Goal: Transaction & Acquisition: Purchase product/service

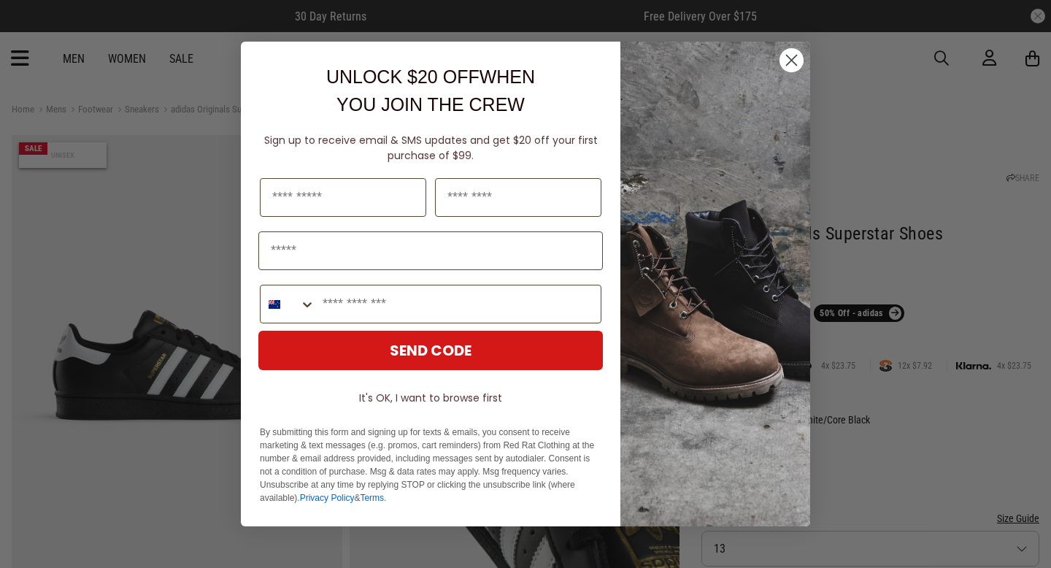
click at [786, 58] on circle "Close dialog" at bounding box center [792, 60] width 24 height 24
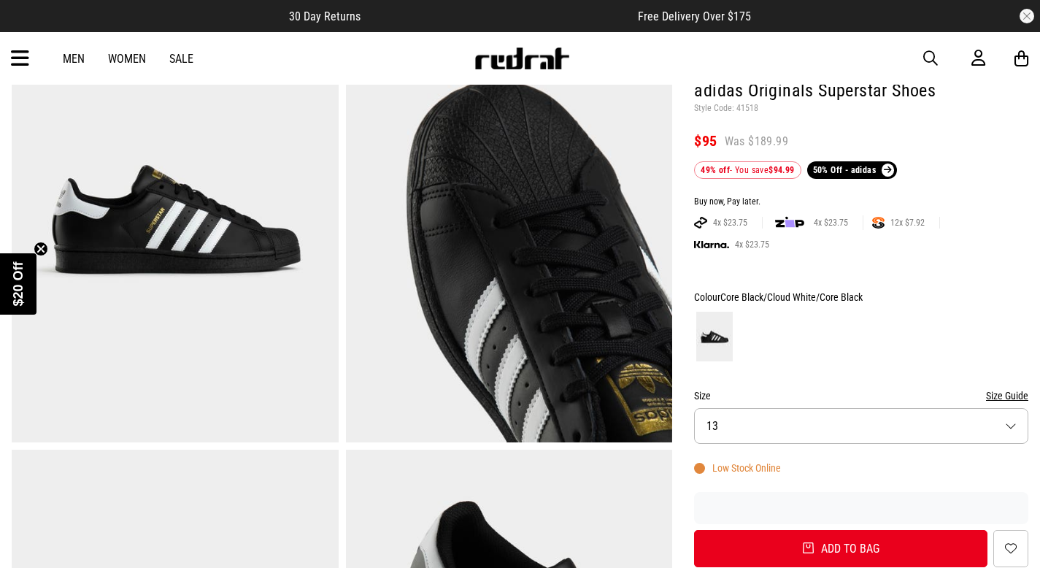
scroll to position [155, 0]
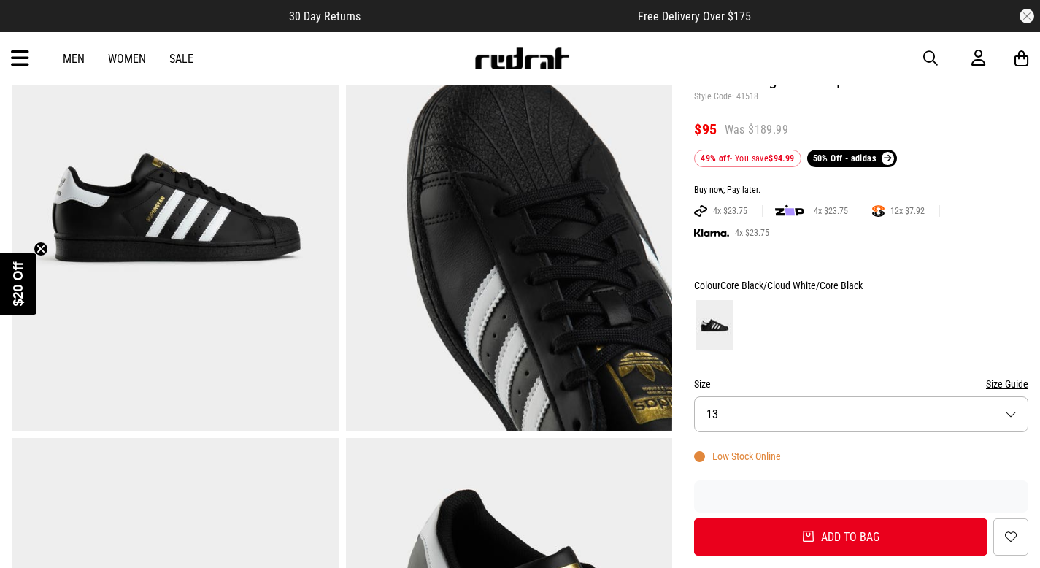
click at [576, 268] on img at bounding box center [509, 205] width 327 height 450
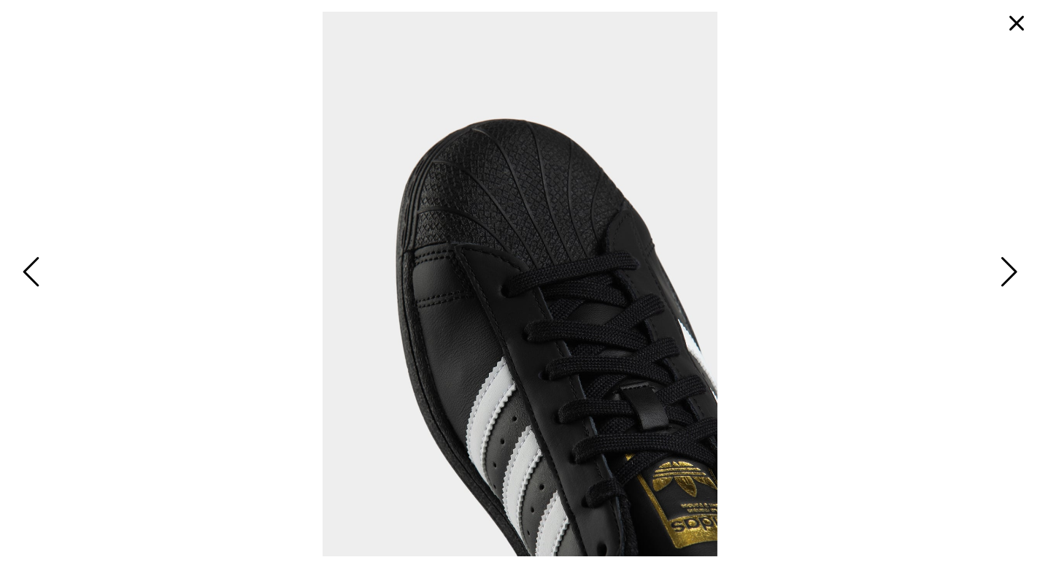
click at [1013, 23] on button "button" at bounding box center [1016, 23] width 35 height 35
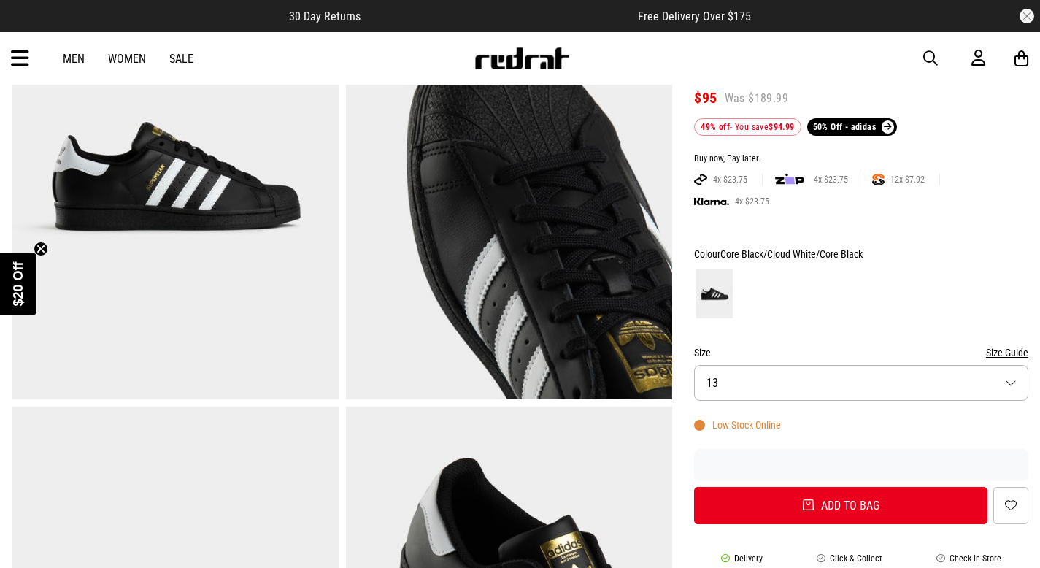
scroll to position [23, 0]
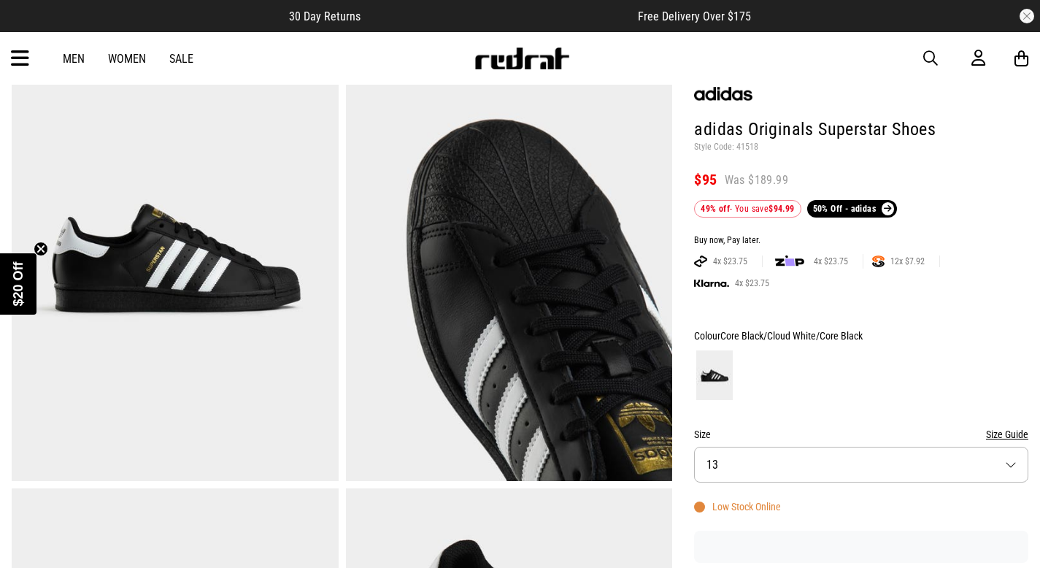
click at [746, 468] on button "Size 13" at bounding box center [861, 465] width 334 height 36
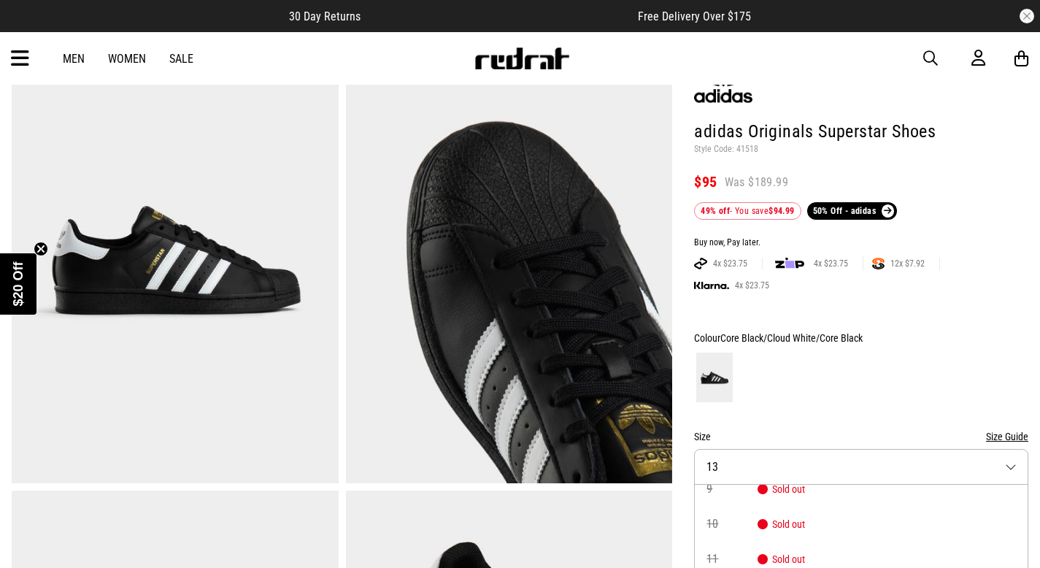
scroll to position [0, 0]
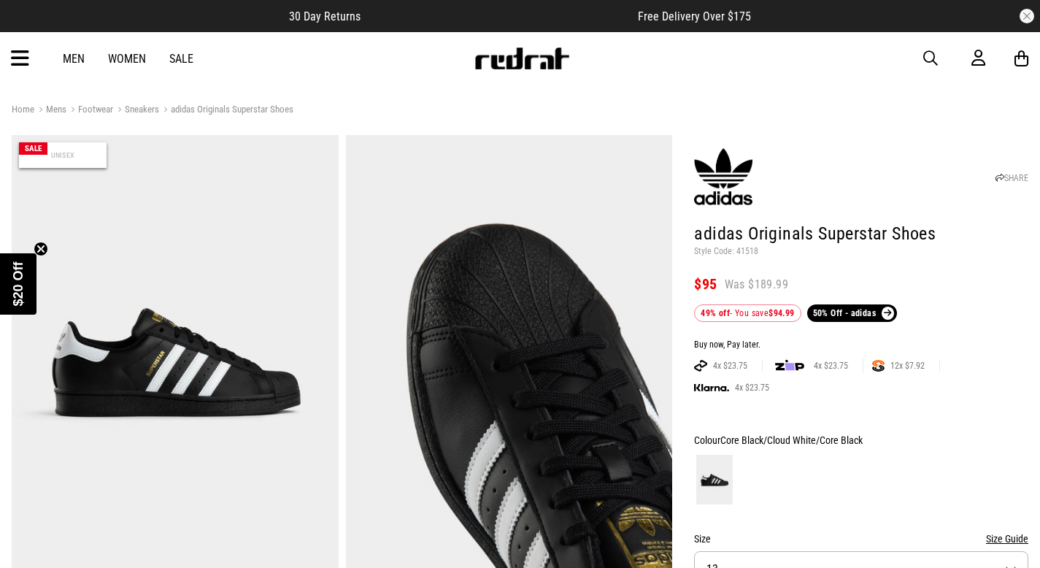
click at [136, 61] on link "Women" at bounding box center [127, 59] width 38 height 14
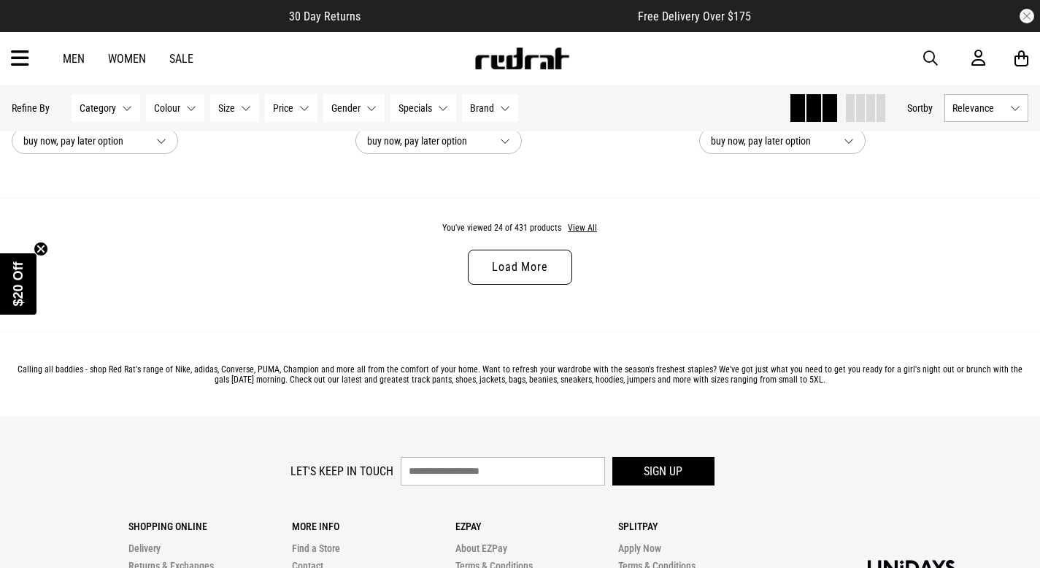
scroll to position [4816, 0]
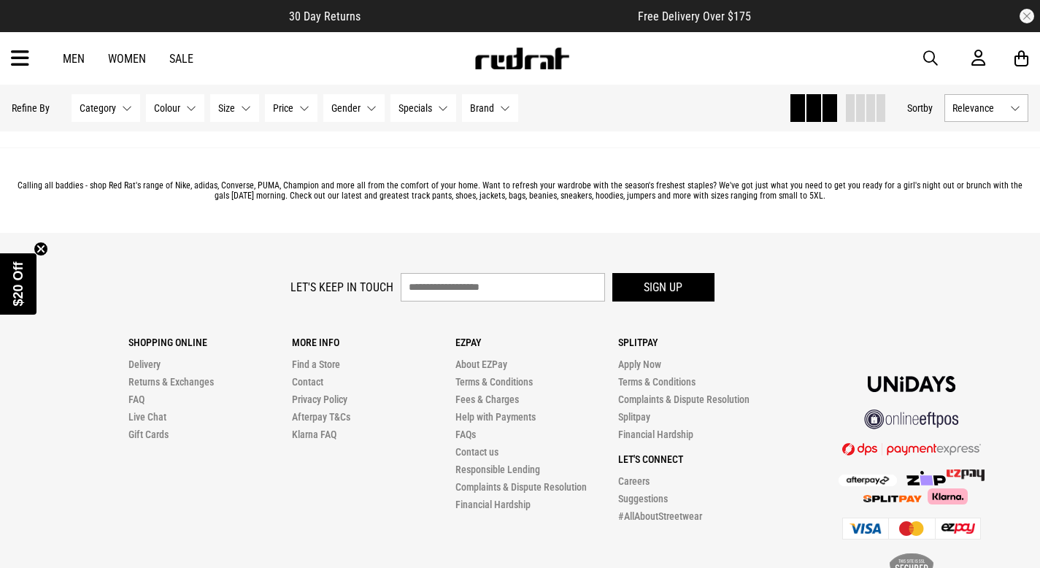
click at [114, 105] on span "Category" at bounding box center [98, 108] width 37 height 12
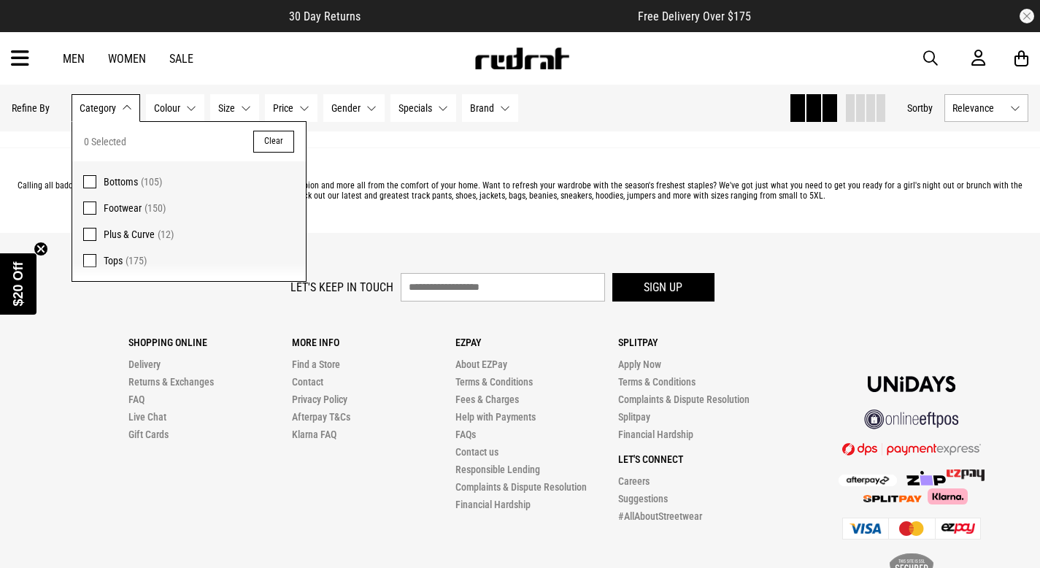
click at [86, 212] on span at bounding box center [89, 208] width 13 height 13
click at [415, 199] on p "Calling all baddies - shop Red Rat's range of Nike, adidas, Converse, PUMA, Cha…" at bounding box center [520, 190] width 1017 height 20
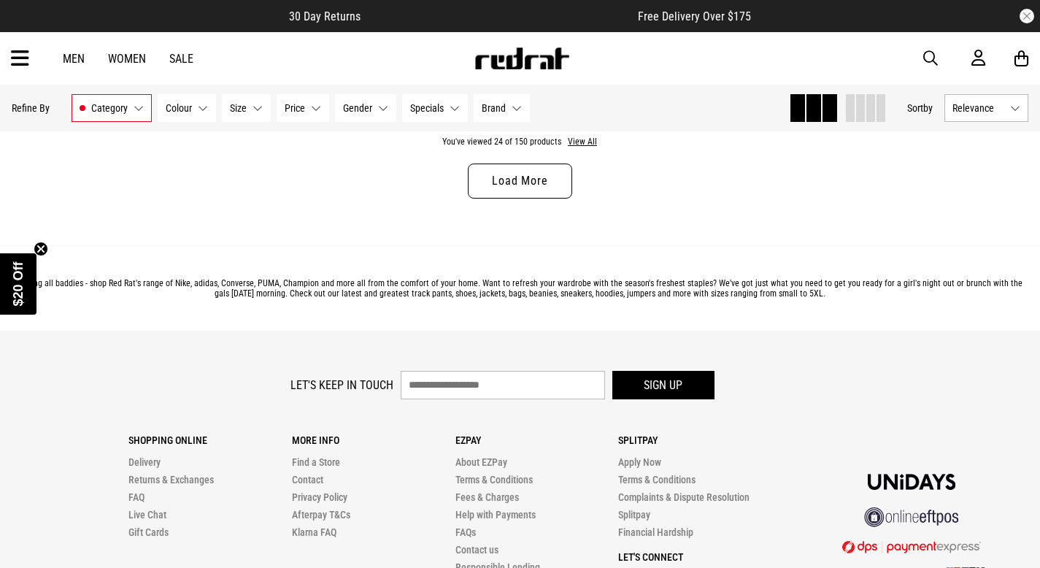
scroll to position [4613, 0]
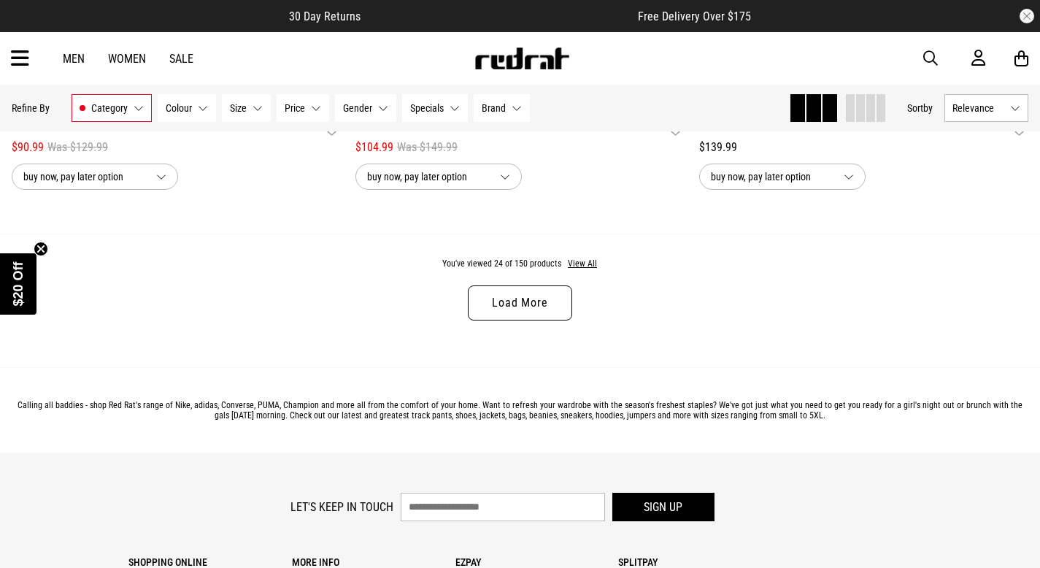
click at [515, 315] on link "Load More" at bounding box center [520, 302] width 104 height 35
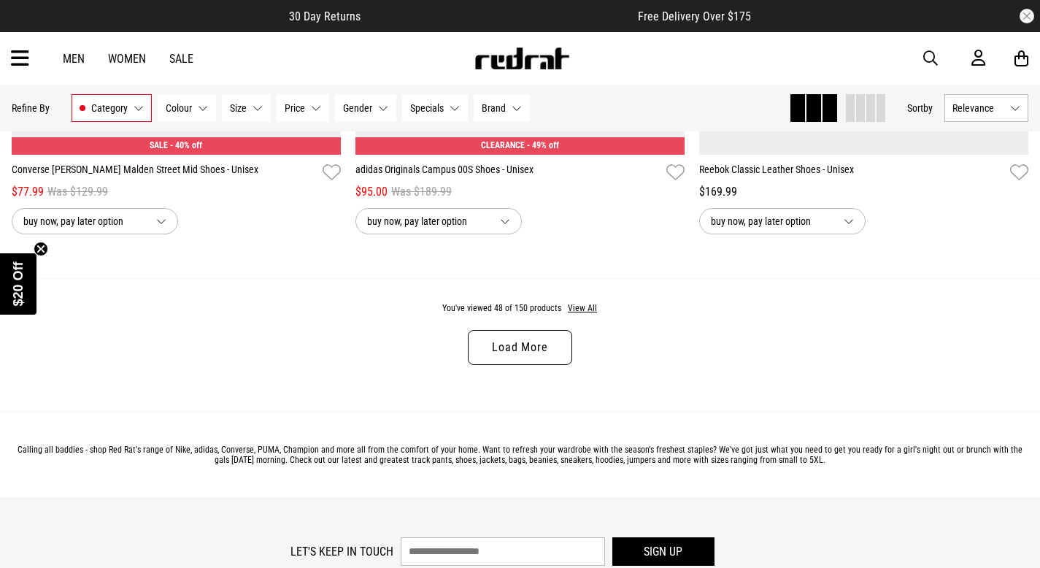
scroll to position [9154, 0]
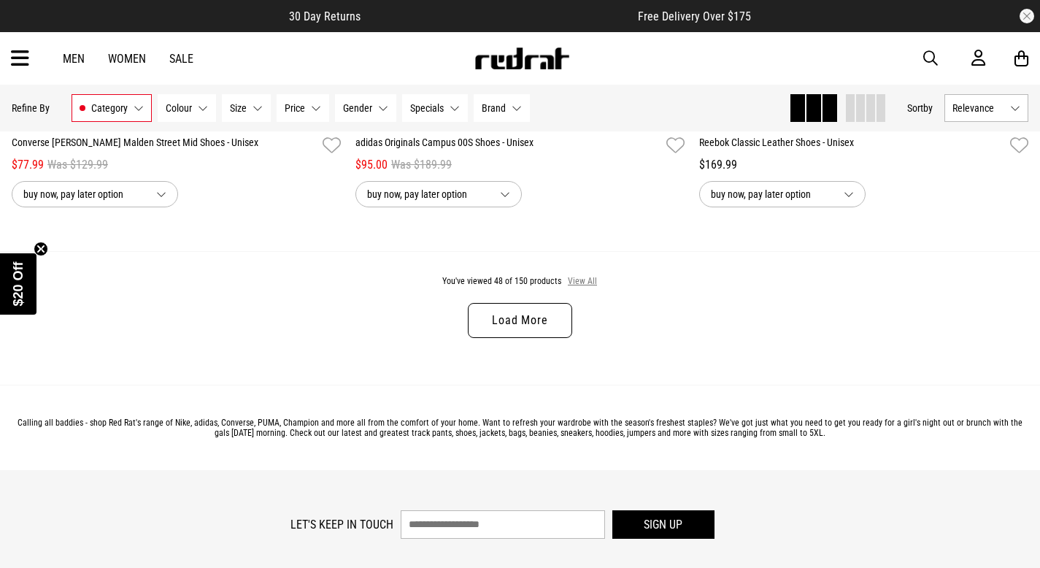
click at [586, 284] on button "View All" at bounding box center [582, 281] width 31 height 13
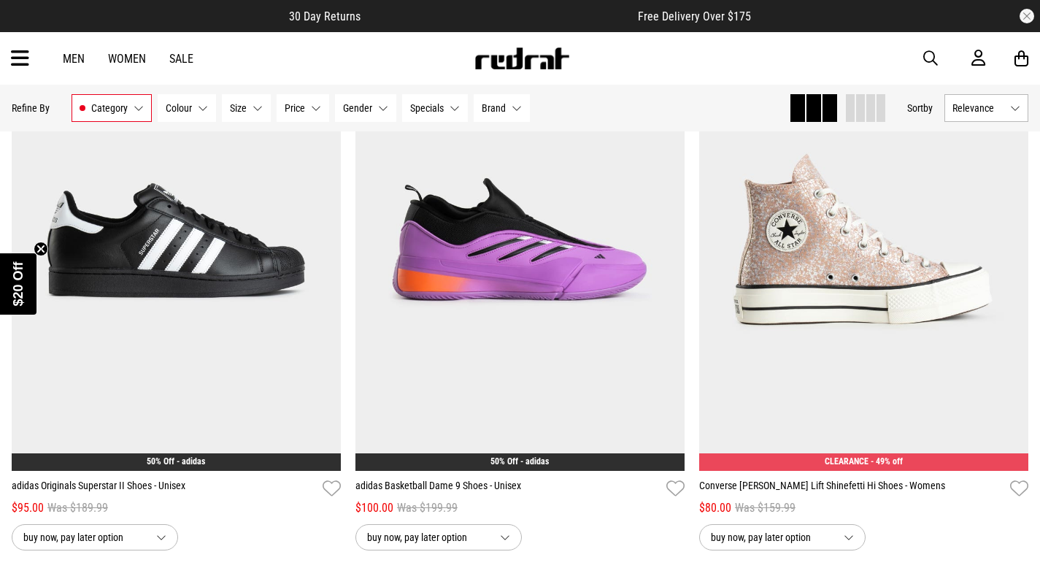
scroll to position [11685, 0]
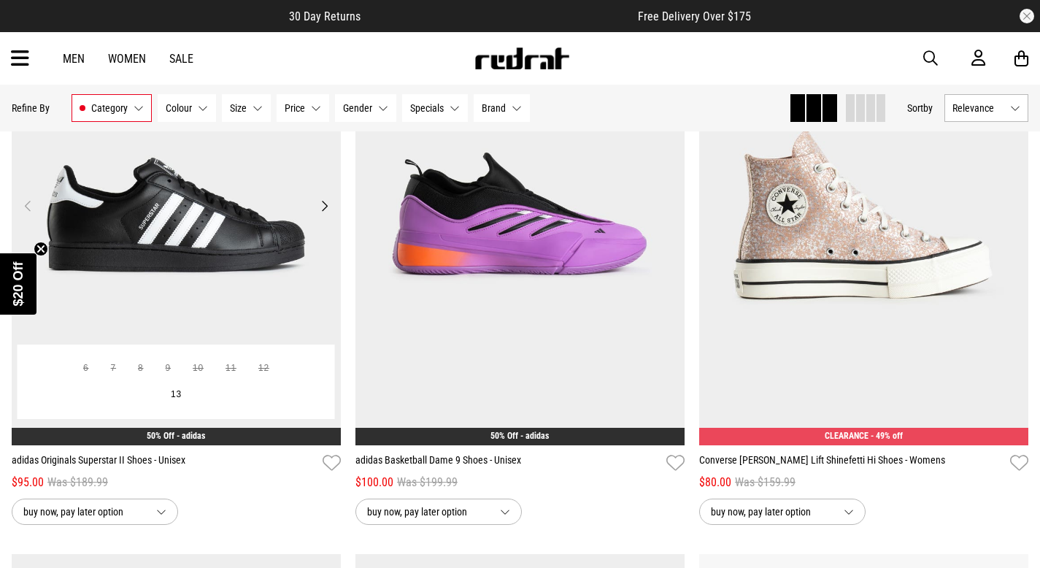
click at [282, 304] on img at bounding box center [176, 215] width 329 height 461
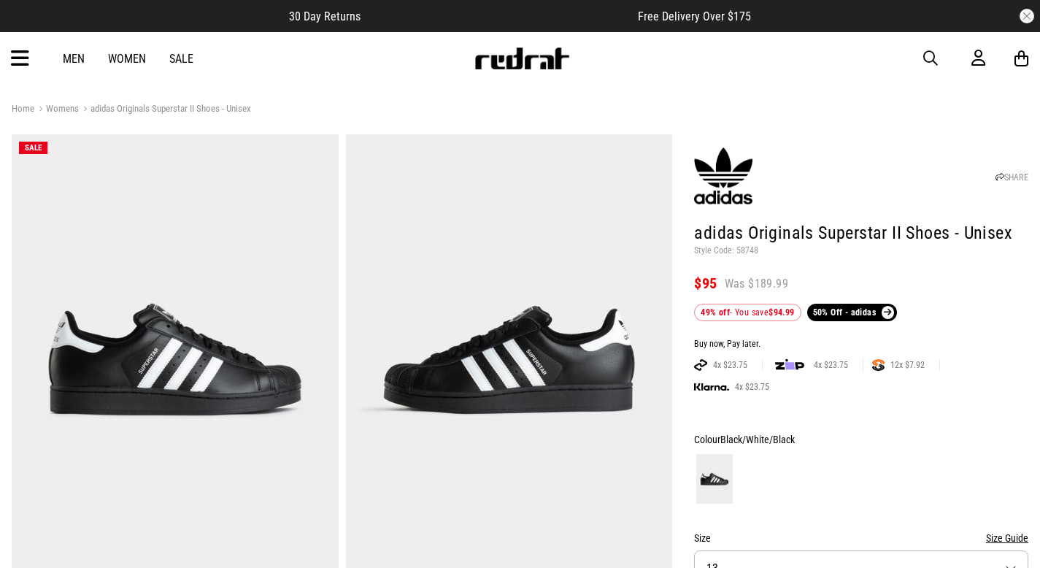
click at [438, 326] on img at bounding box center [509, 359] width 327 height 450
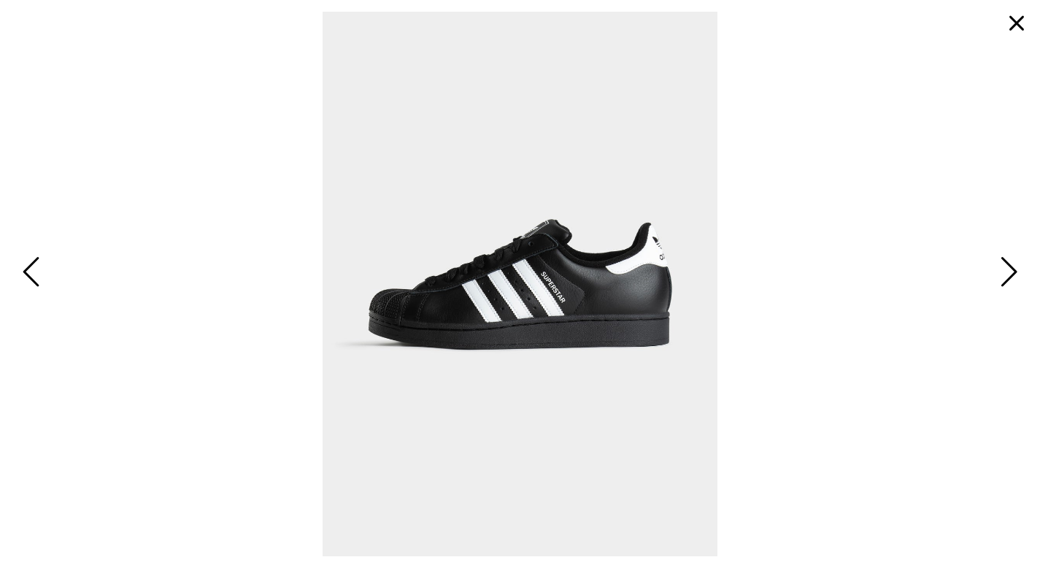
click at [28, 269] on span "Previous" at bounding box center [33, 273] width 23 height 42
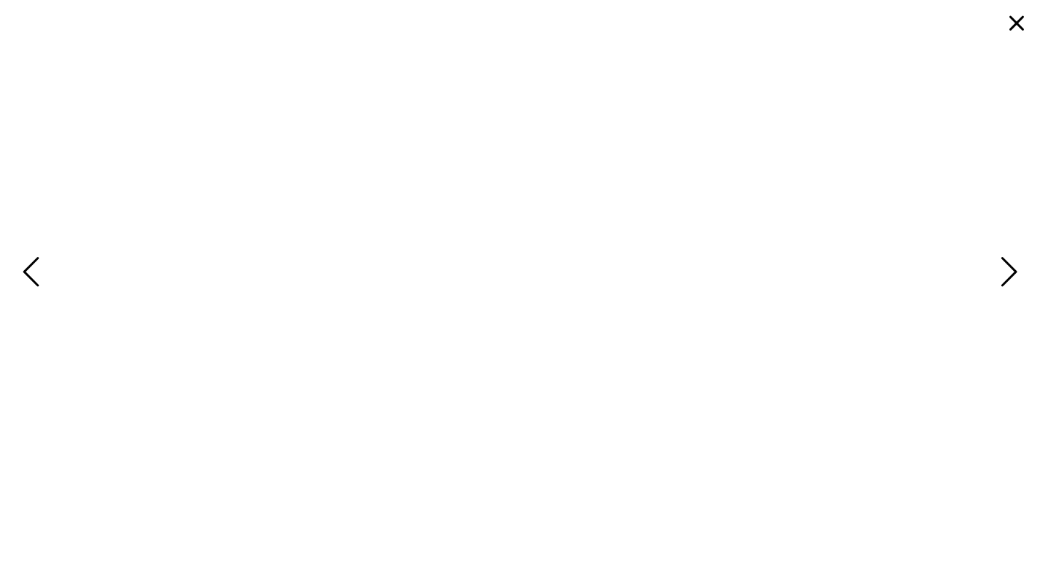
click at [28, 269] on span "Previous" at bounding box center [33, 273] width 23 height 42
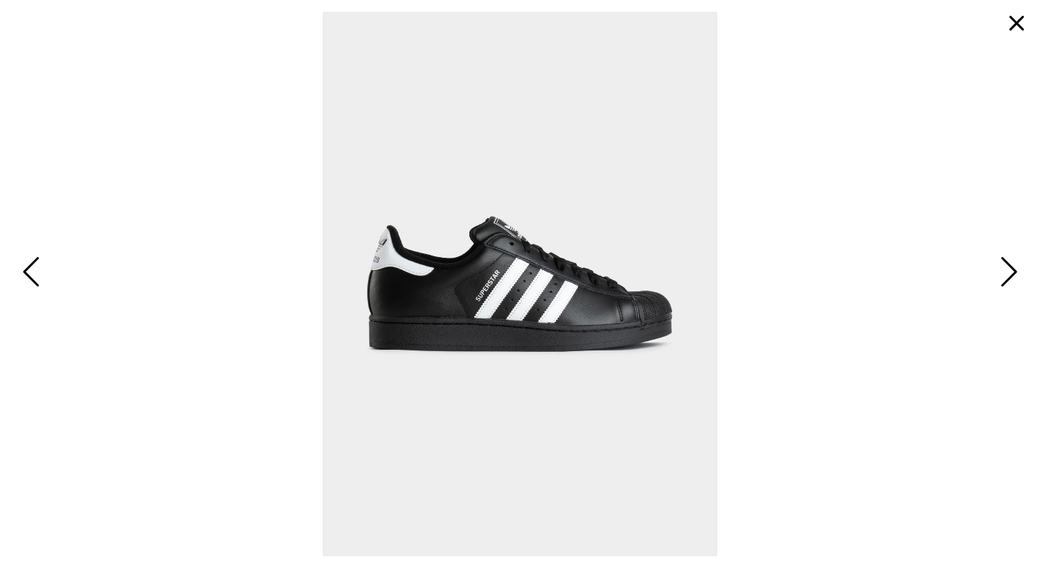
click at [1013, 8] on button "button" at bounding box center [1016, 23] width 35 height 35
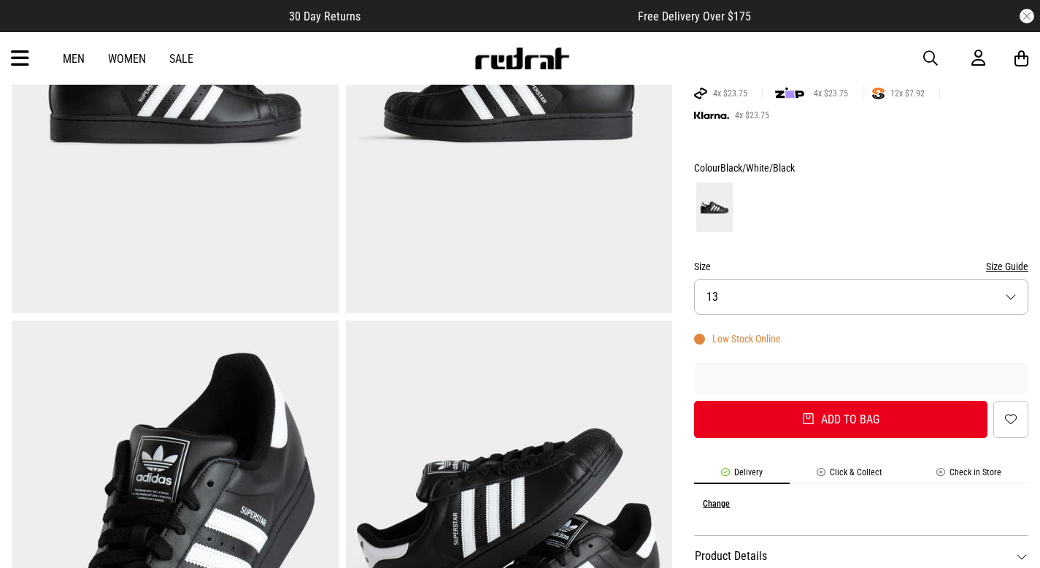
scroll to position [341, 0]
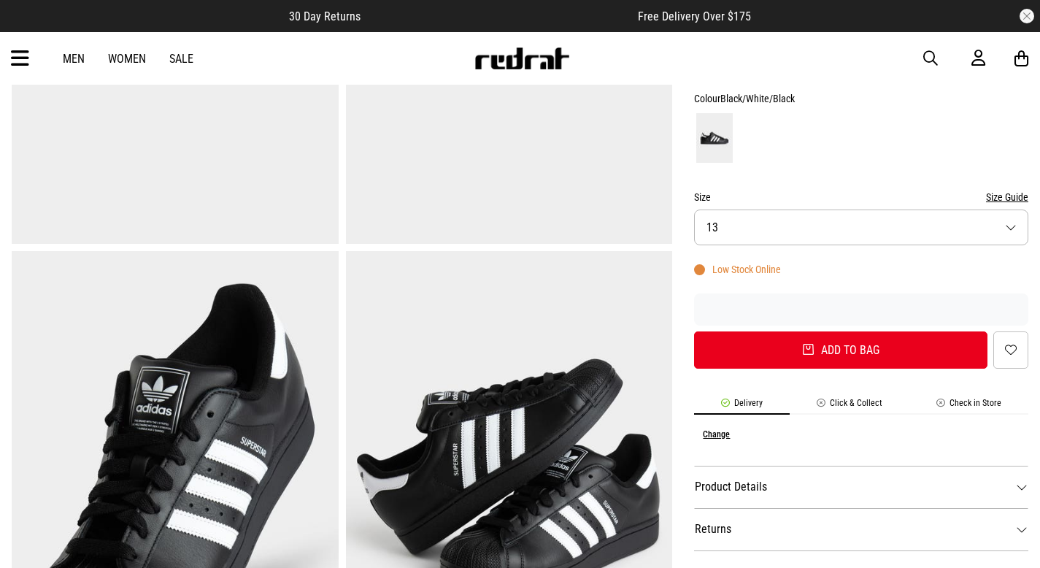
click at [765, 231] on button "Size 13" at bounding box center [861, 228] width 334 height 36
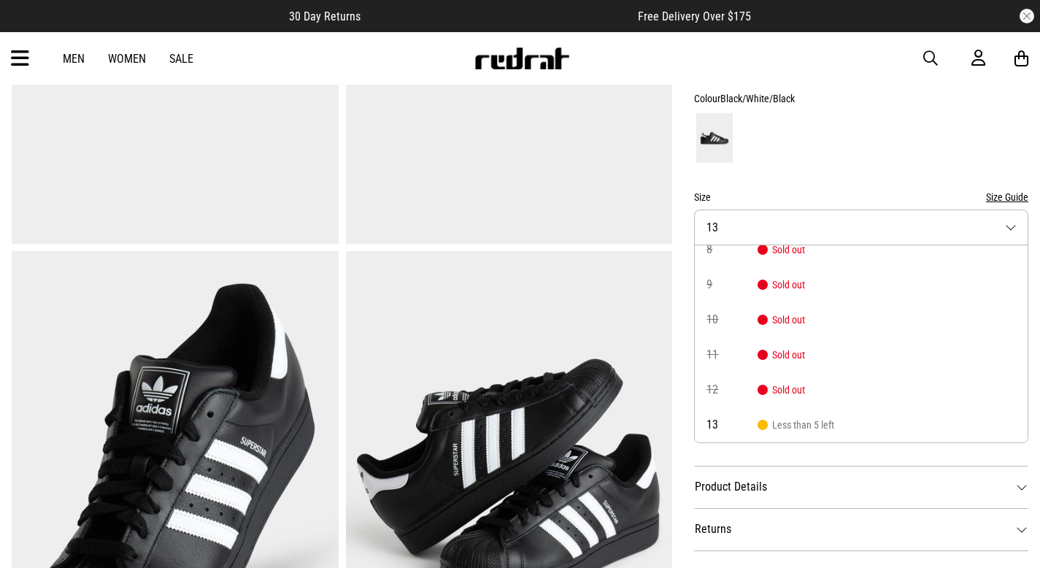
scroll to position [0, 0]
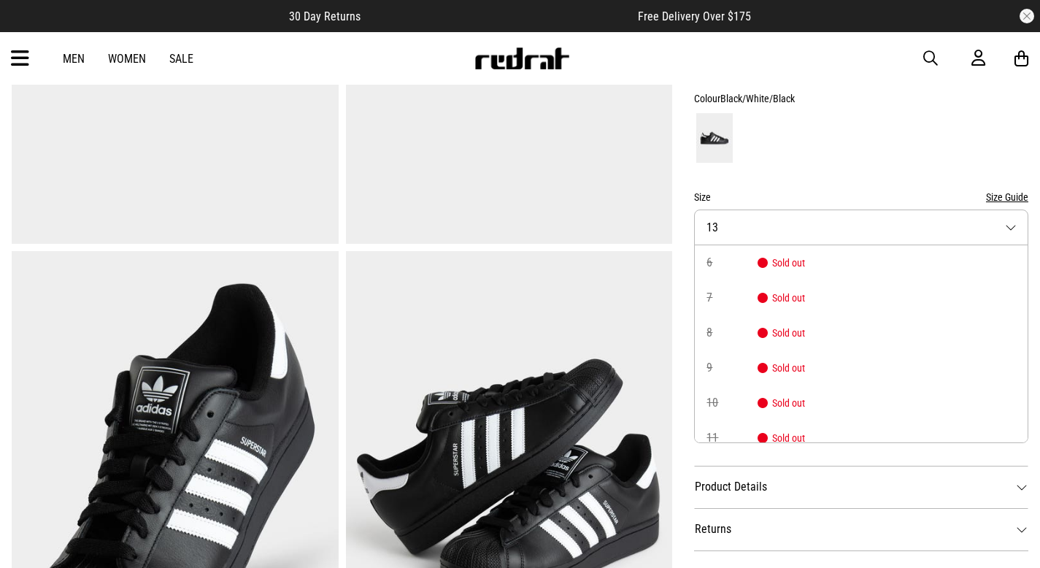
click at [816, 142] on div at bounding box center [861, 138] width 334 height 54
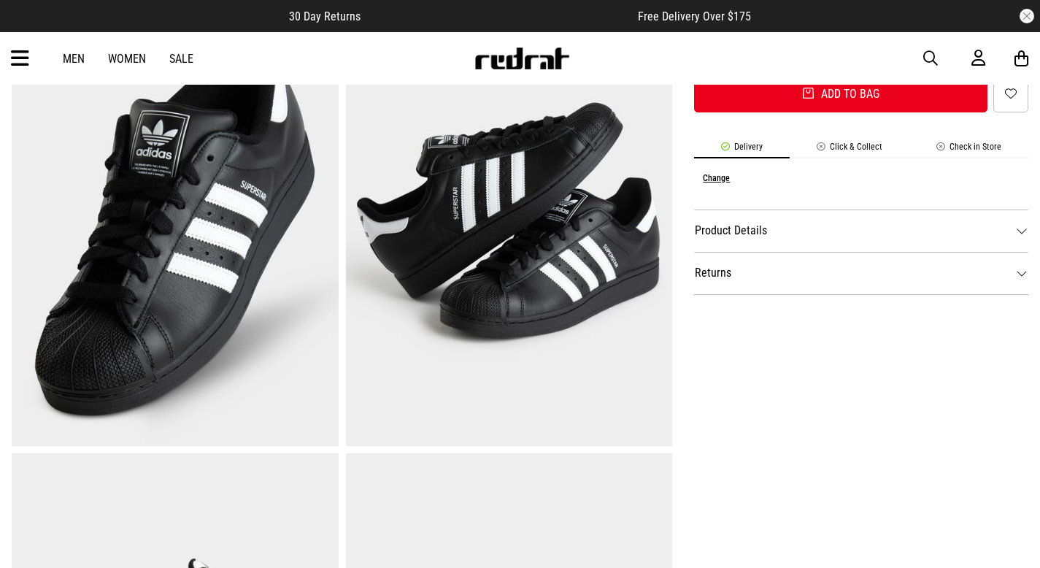
scroll to position [550, 0]
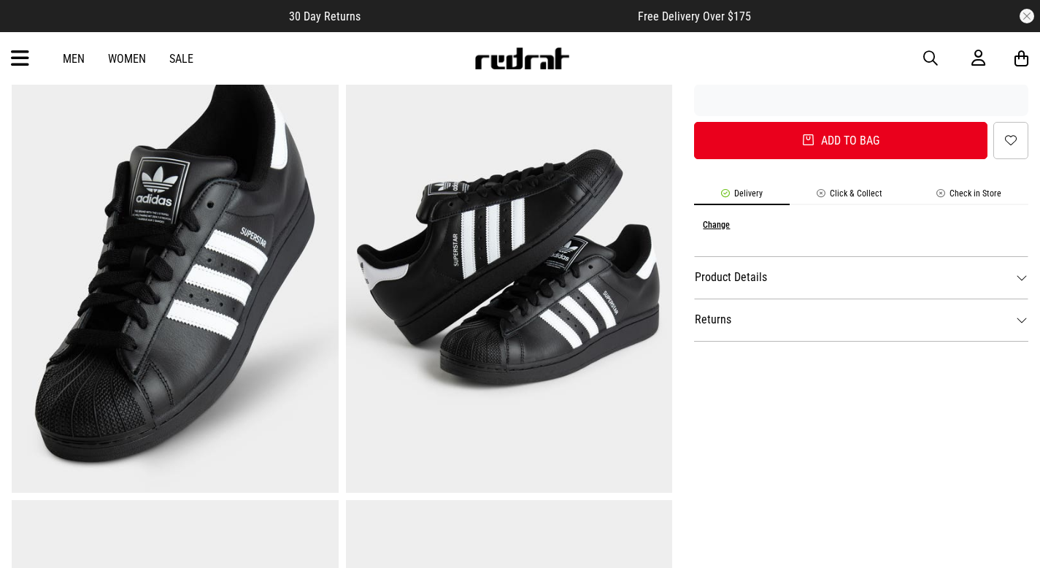
click at [840, 192] on li "Click & Collect" at bounding box center [850, 196] width 120 height 17
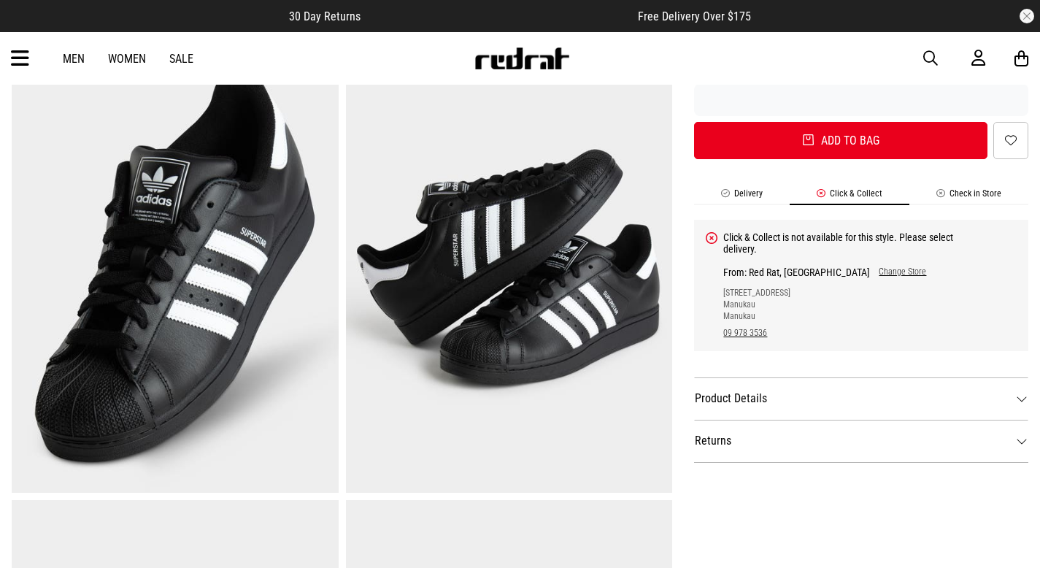
click at [739, 194] on li "Delivery" at bounding box center [742, 196] width 96 height 17
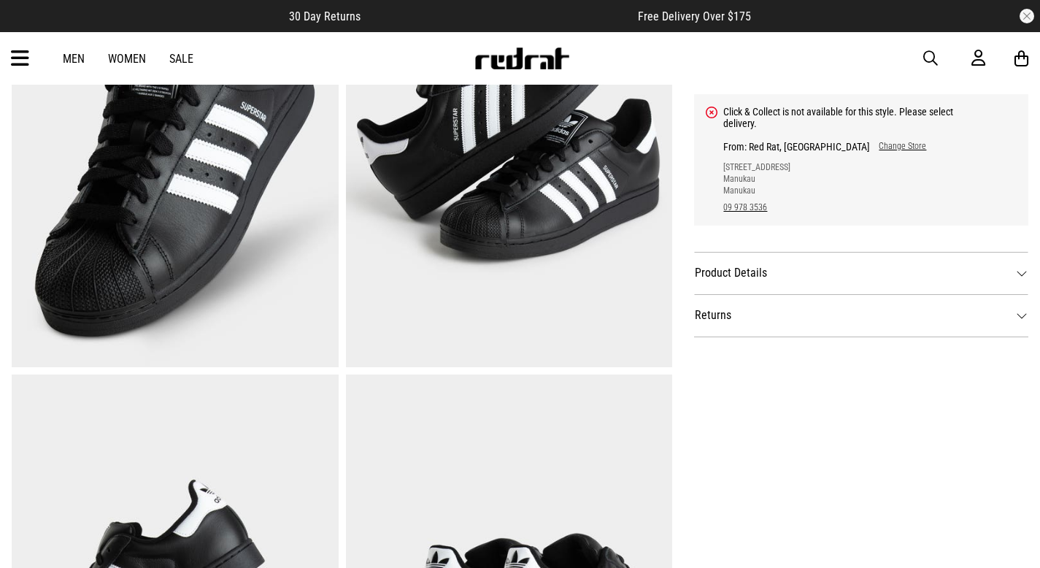
scroll to position [693, 0]
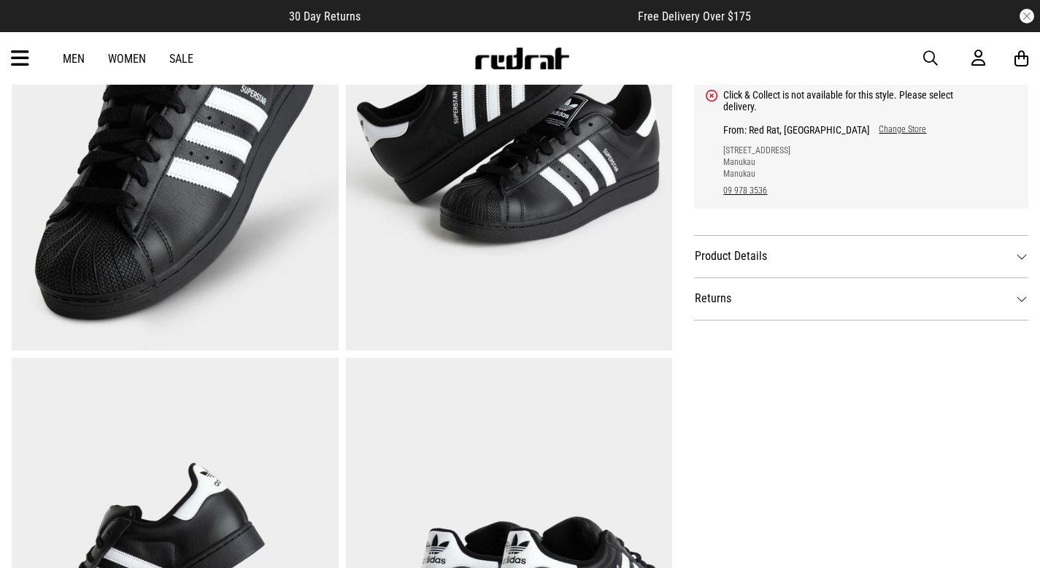
click at [733, 242] on dt "Product Details" at bounding box center [861, 256] width 334 height 42
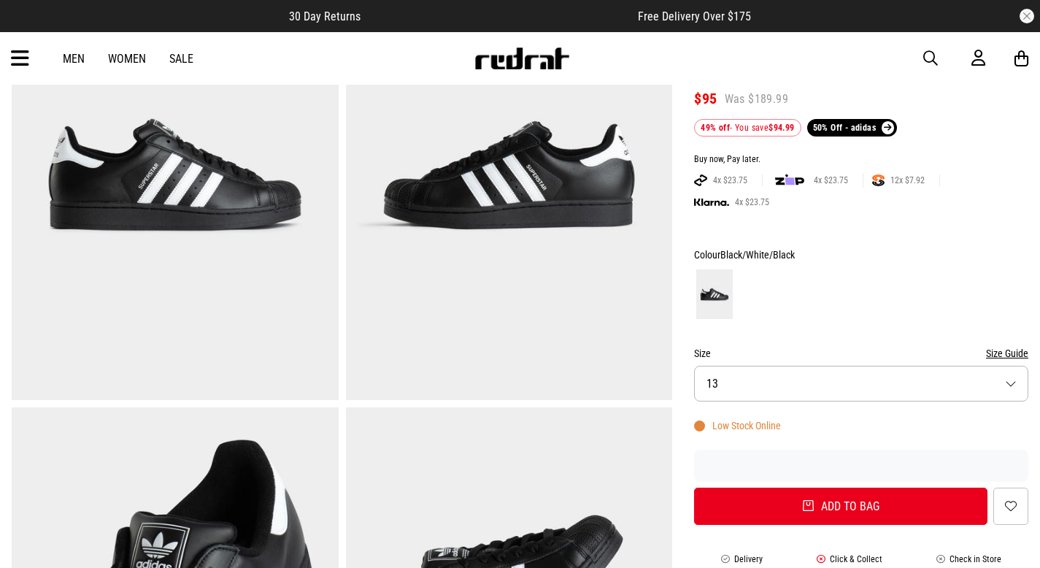
scroll to position [107, 0]
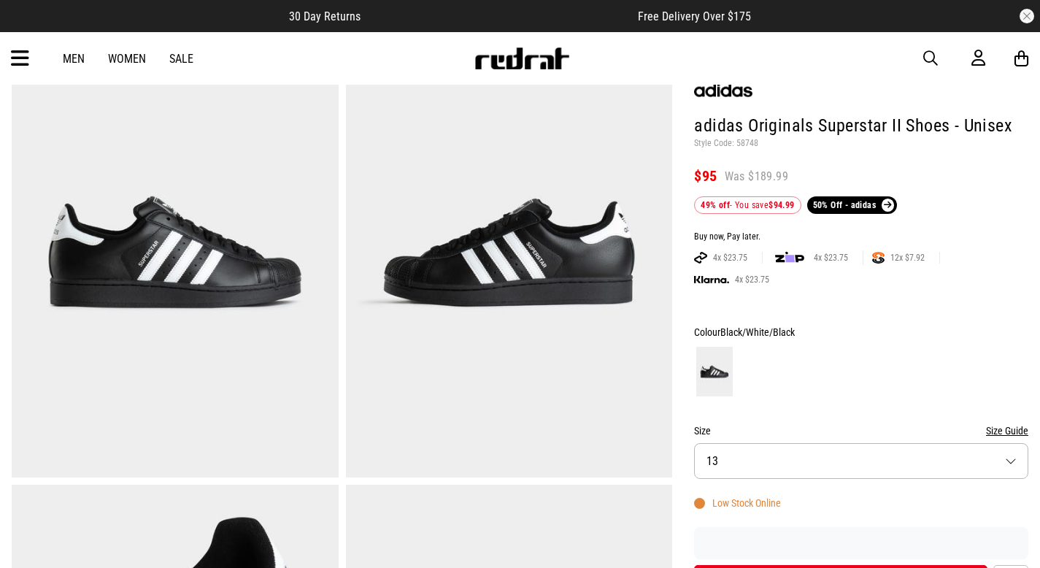
click at [746, 474] on button "Size 13" at bounding box center [861, 461] width 334 height 36
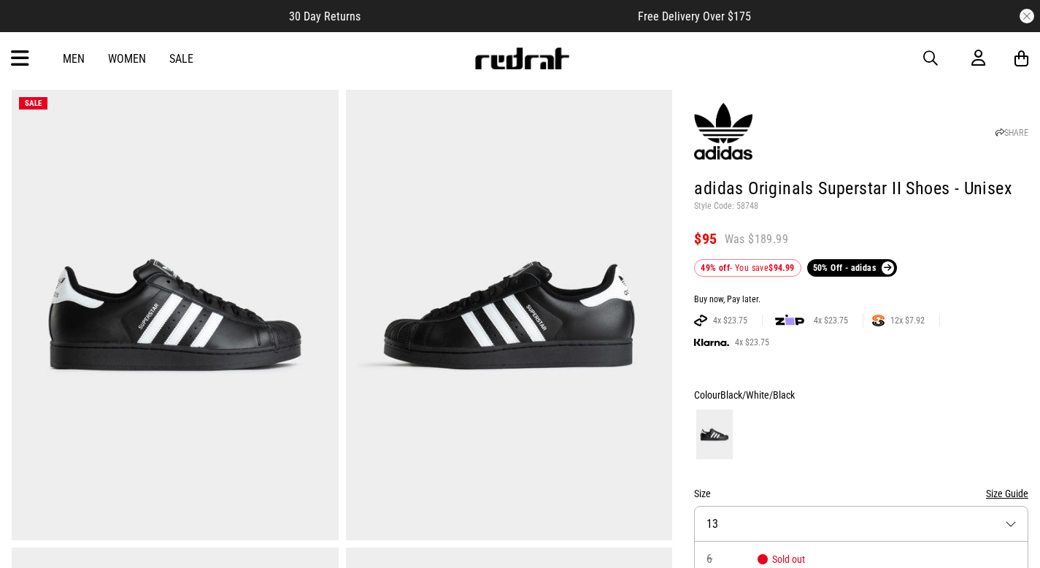
scroll to position [0, 0]
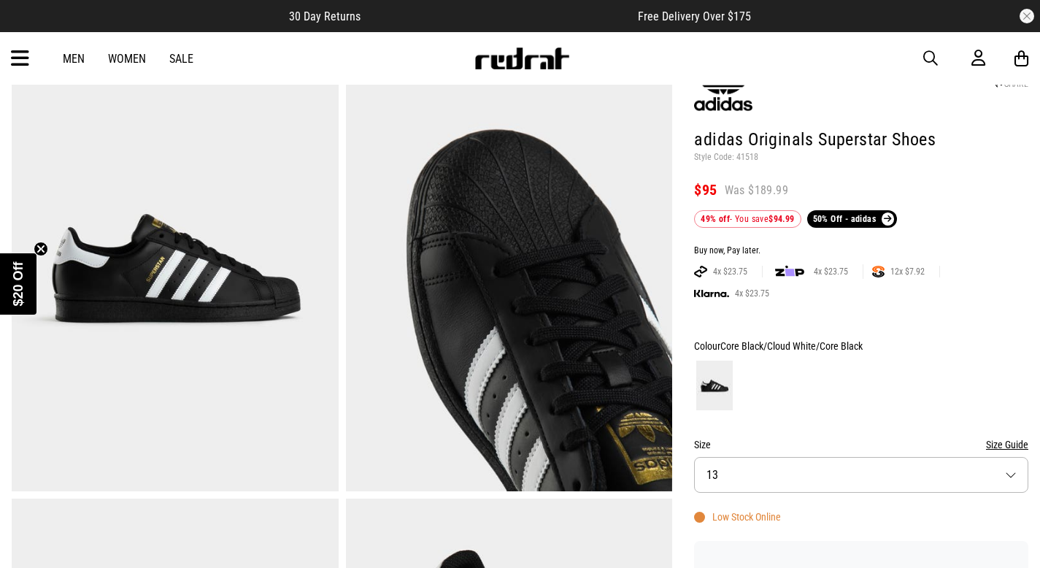
click at [803, 484] on button "Size 13" at bounding box center [861, 475] width 334 height 36
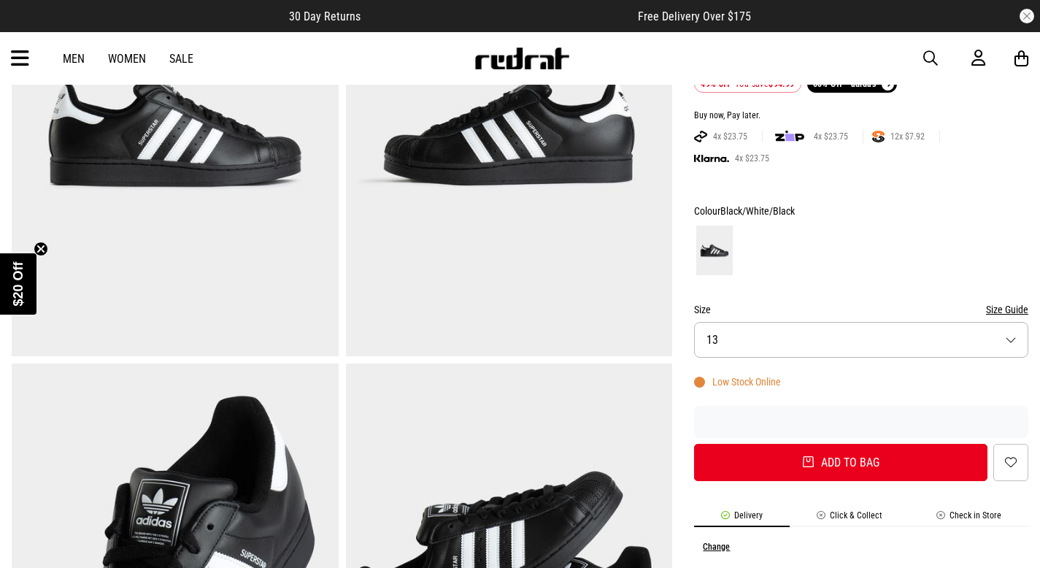
click at [905, 333] on button "Size 13" at bounding box center [861, 340] width 334 height 36
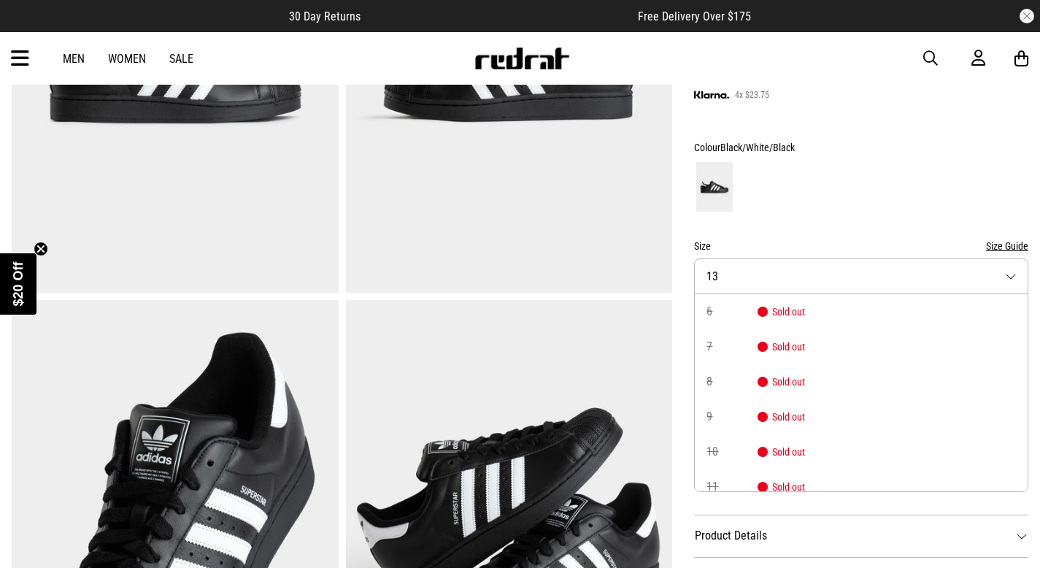
scroll to position [281, 0]
